Goal: Task Accomplishment & Management: Manage account settings

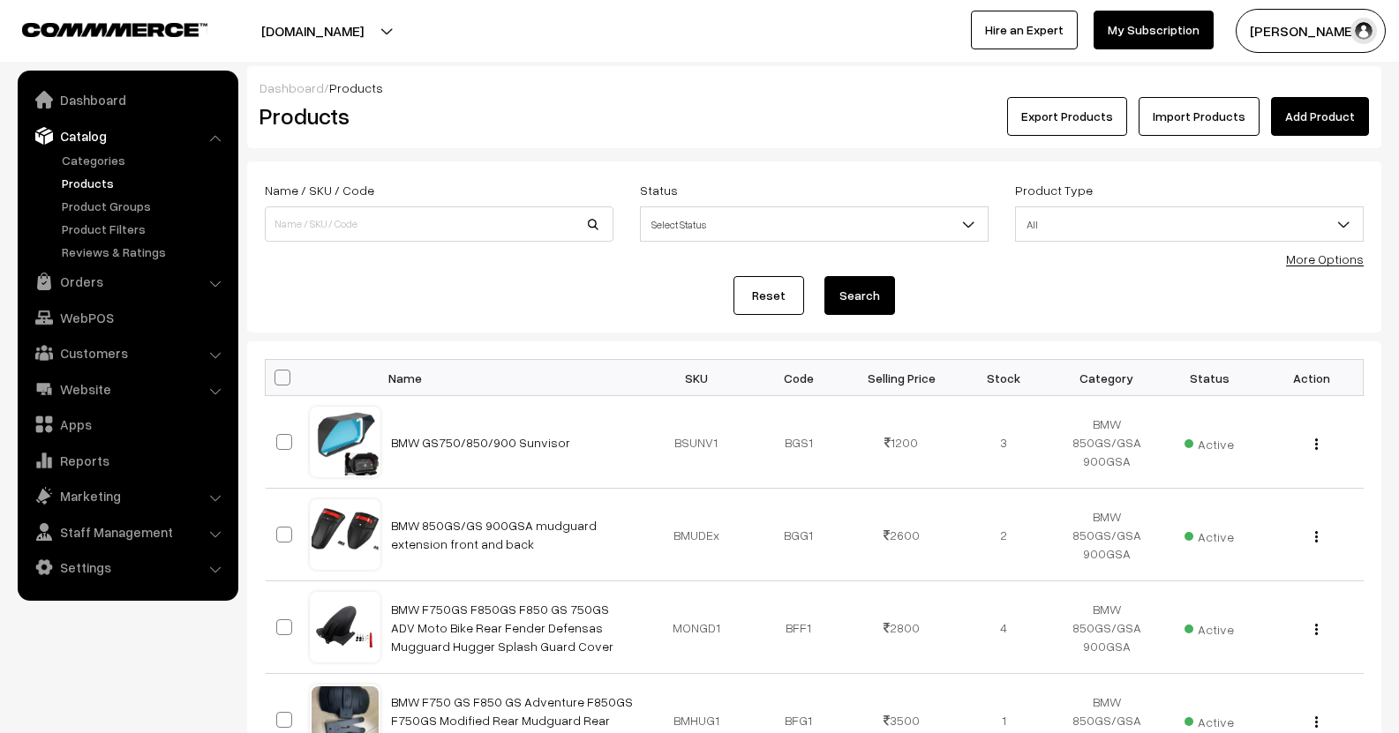
click at [385, 208] on input at bounding box center [439, 223] width 349 height 35
type input "S"
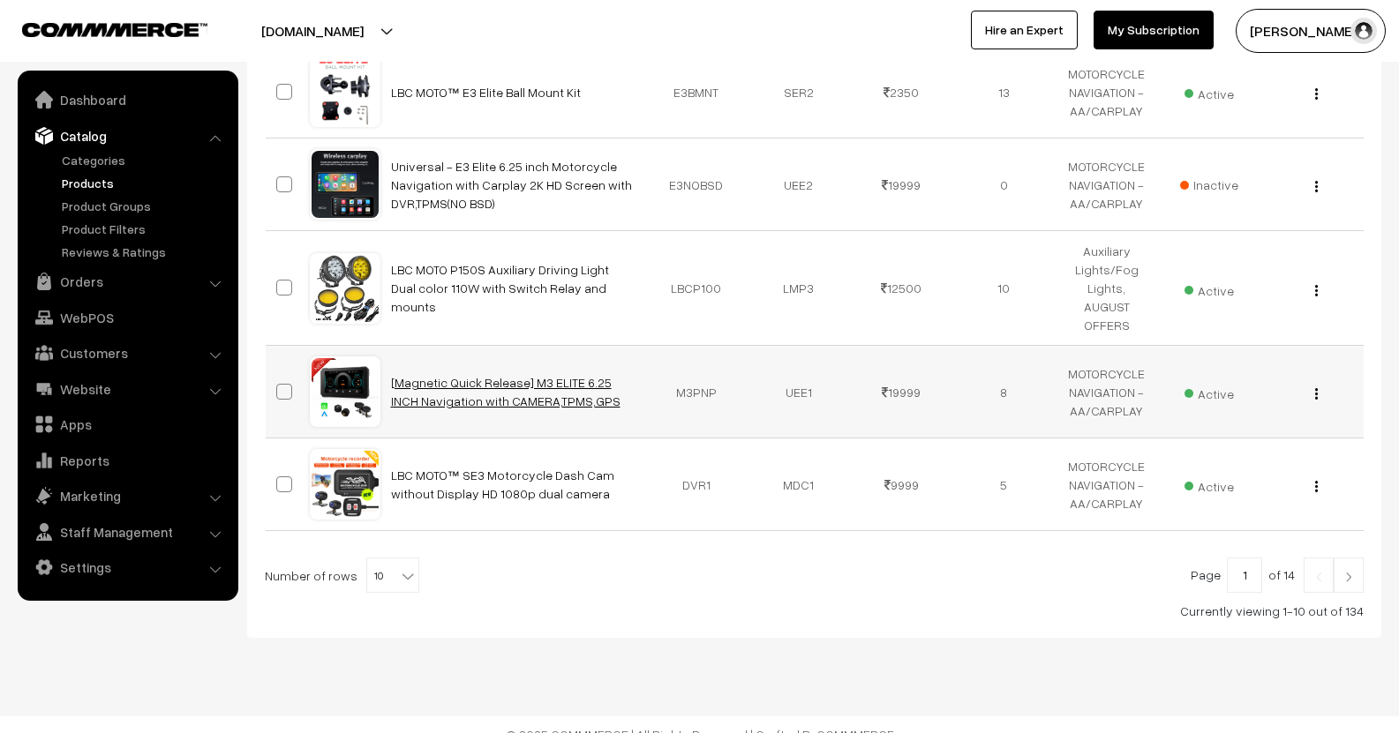
scroll to position [814, 0]
click at [401, 566] on b at bounding box center [408, 575] width 18 height 18
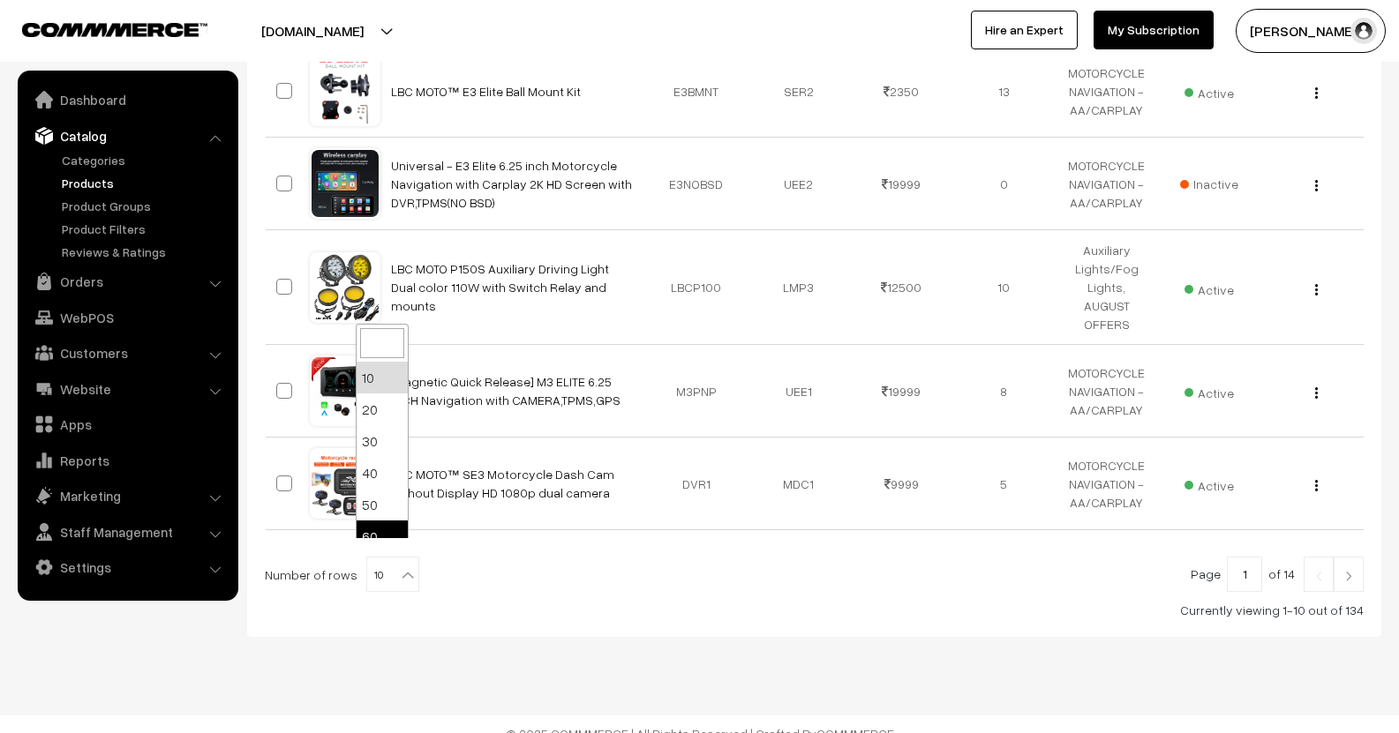
select select "60"
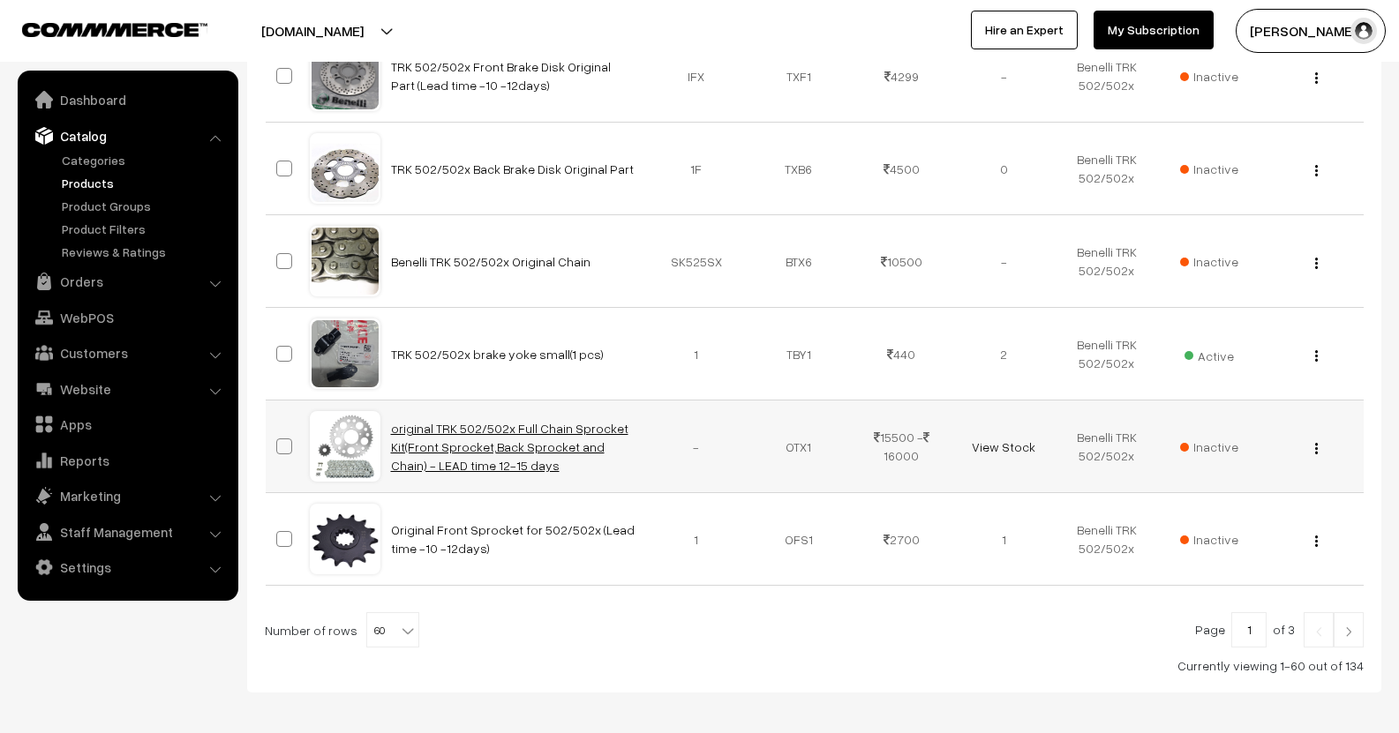
scroll to position [5479, 0]
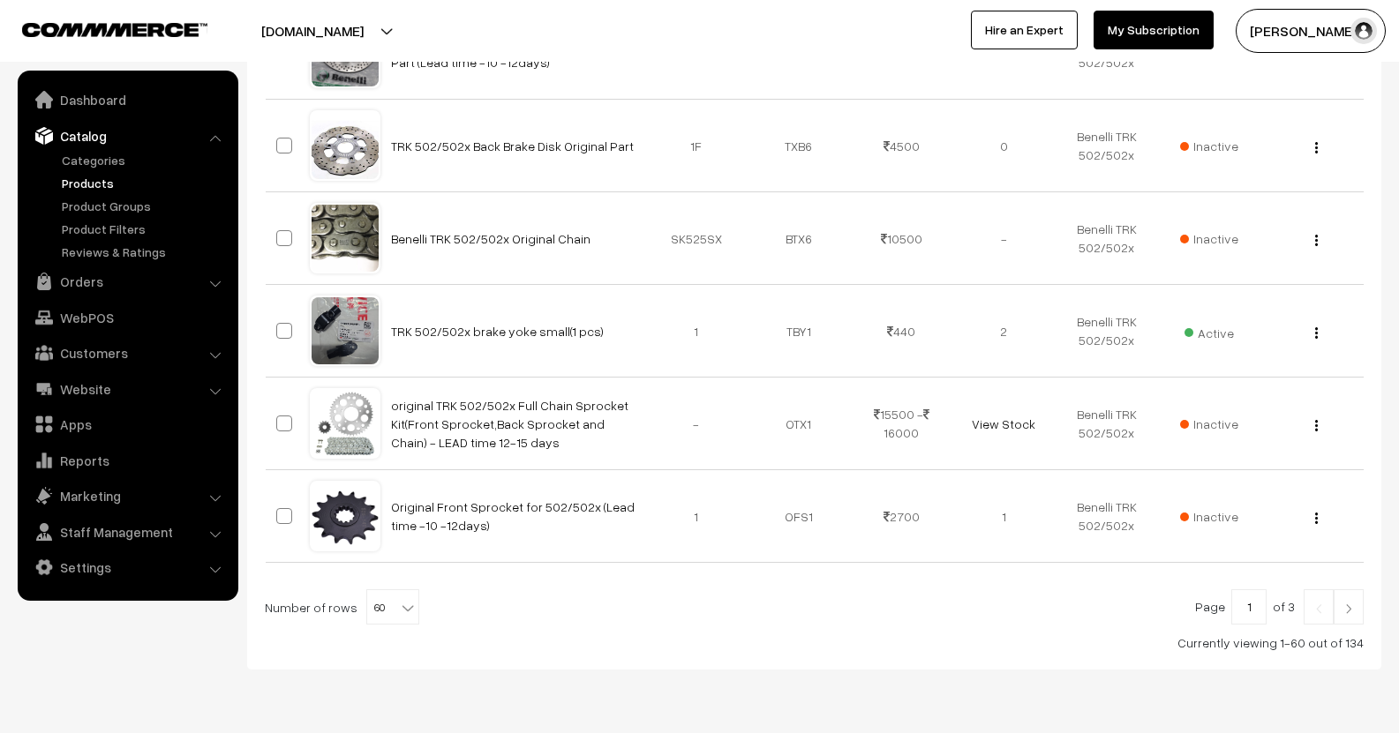
click at [408, 590] on span at bounding box center [410, 601] width 18 height 23
select select "100"
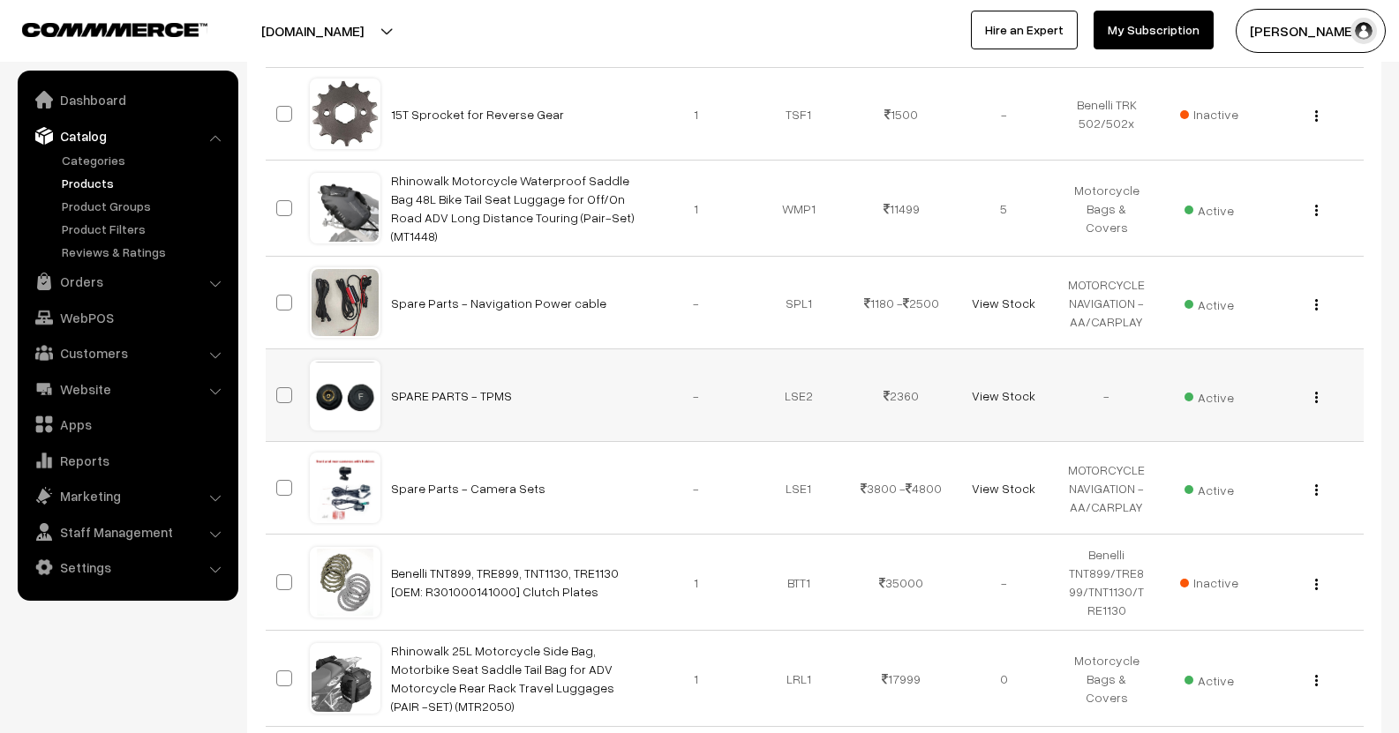
scroll to position [6898, 0]
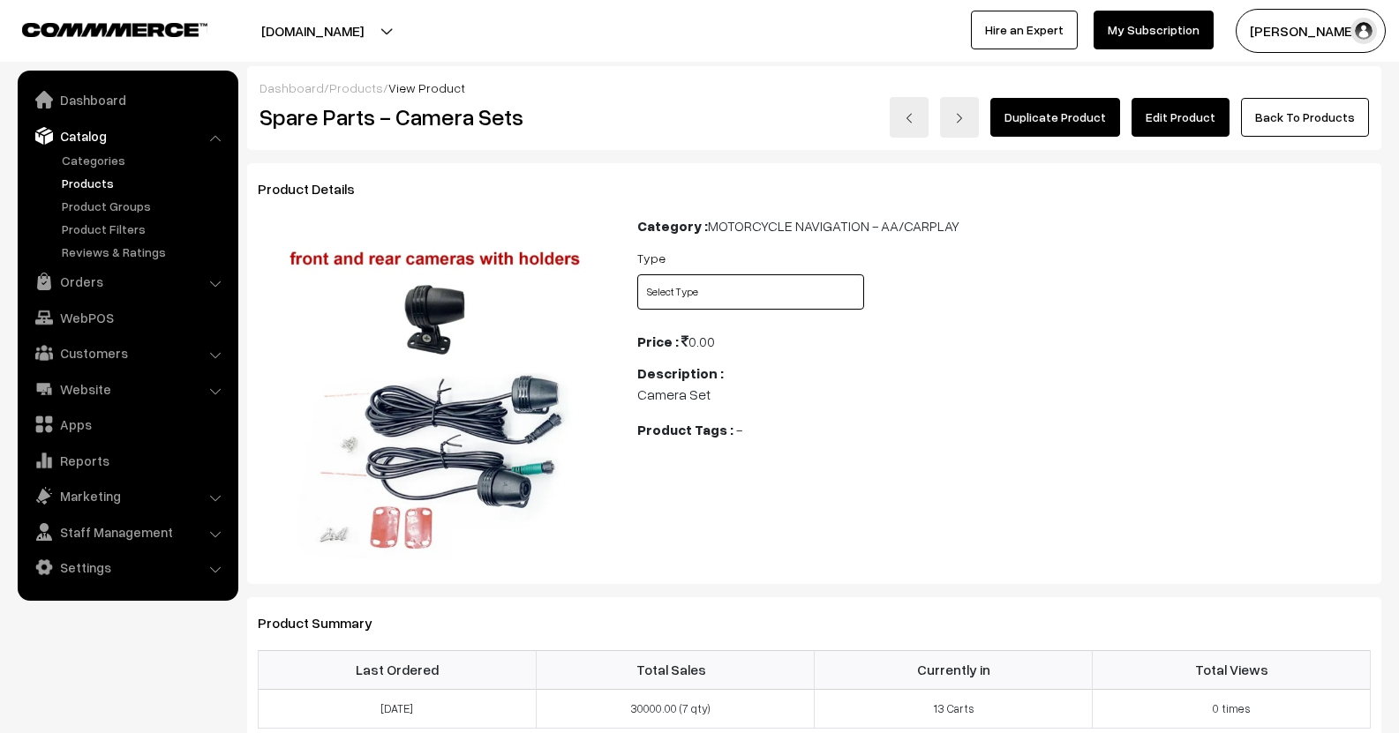
click at [716, 302] on select "Select Type S1 Elite S2 Elite S3 Elite E3 Elite" at bounding box center [750, 291] width 227 height 35
click at [1039, 250] on div "Type Select Type S1 Elite S2 Elite S3 Elite E3 Elite" at bounding box center [1004, 283] width 760 height 73
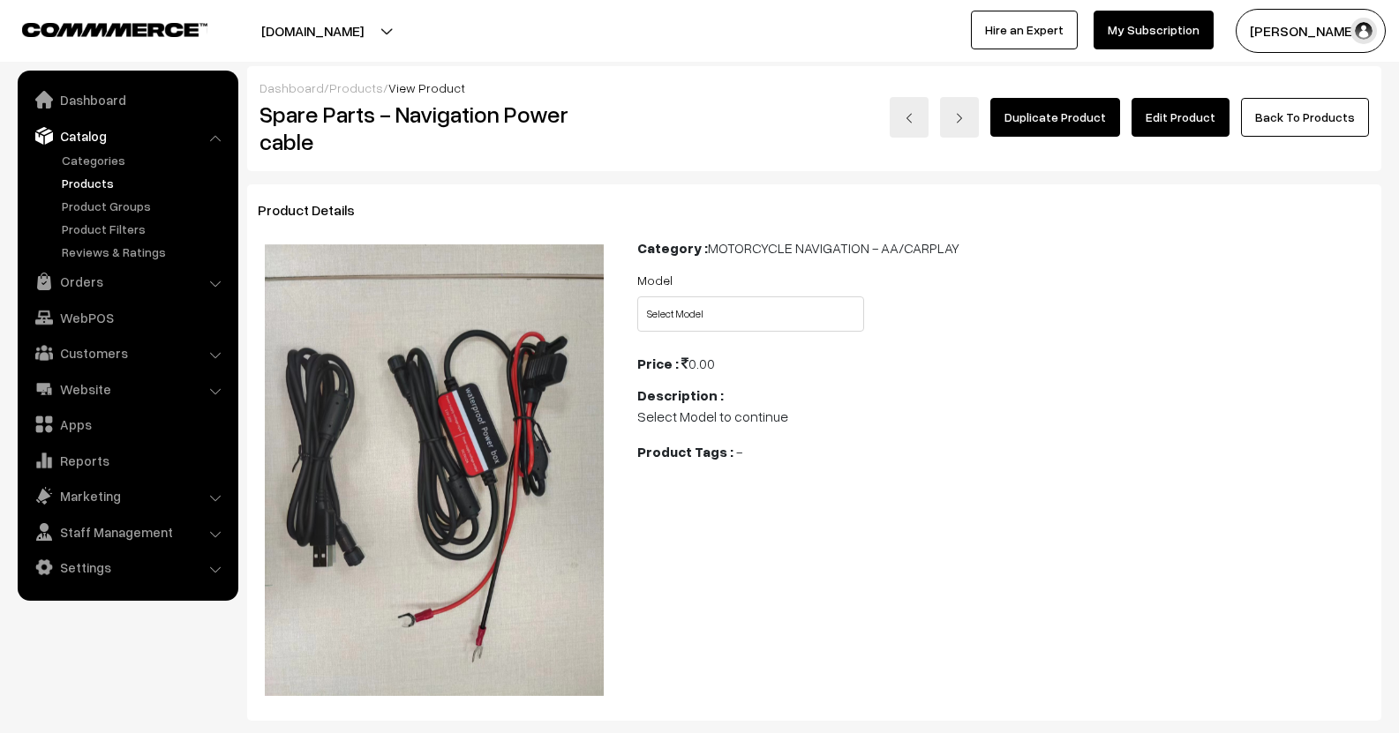
click at [1199, 111] on link "Edit Product" at bounding box center [1180, 117] width 98 height 39
